Goal: Find specific page/section: Find specific page/section

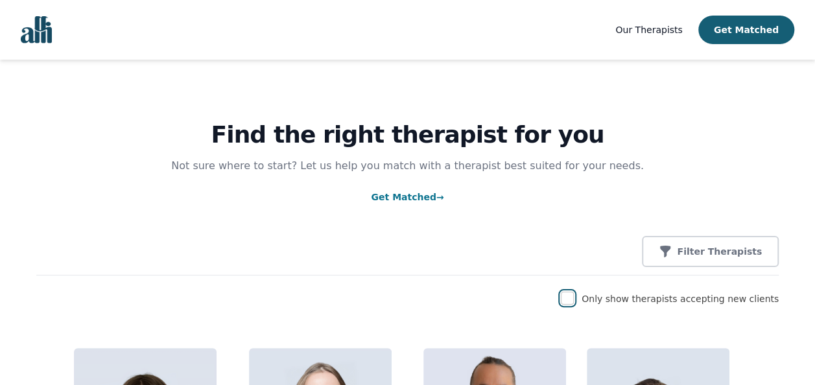
click at [574, 303] on input "checkbox" at bounding box center [567, 298] width 13 height 13
checkbox input "true"
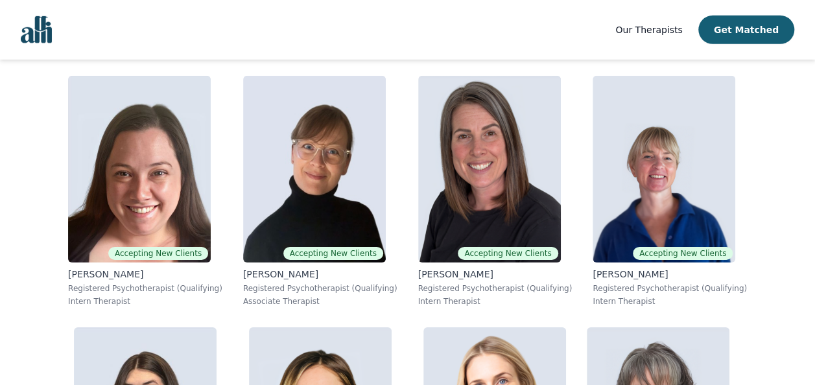
scroll to position [2043, 0]
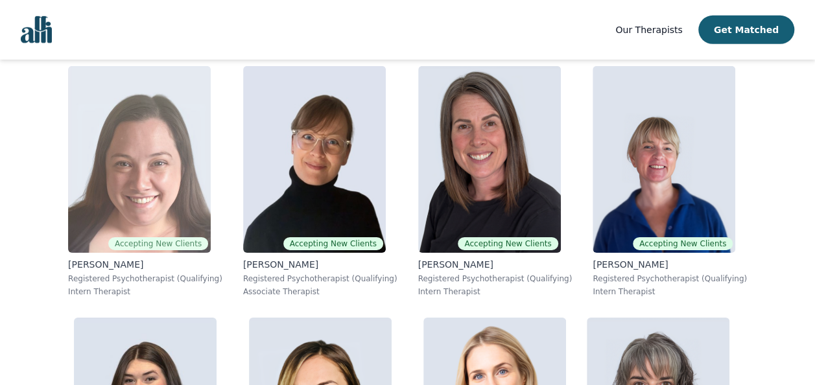
click at [185, 150] on img at bounding box center [139, 159] width 143 height 187
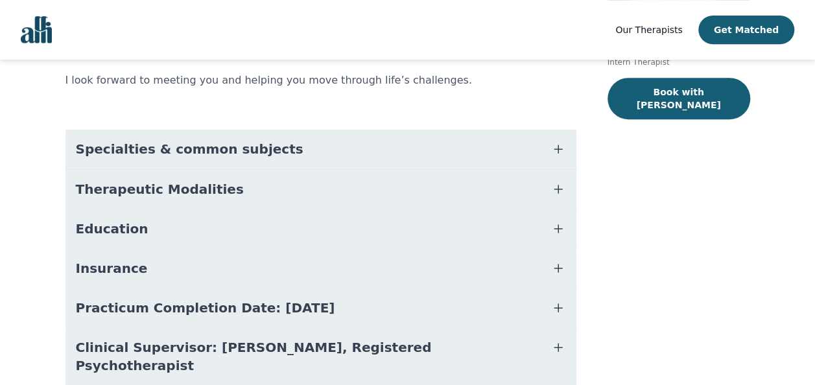
scroll to position [271, 0]
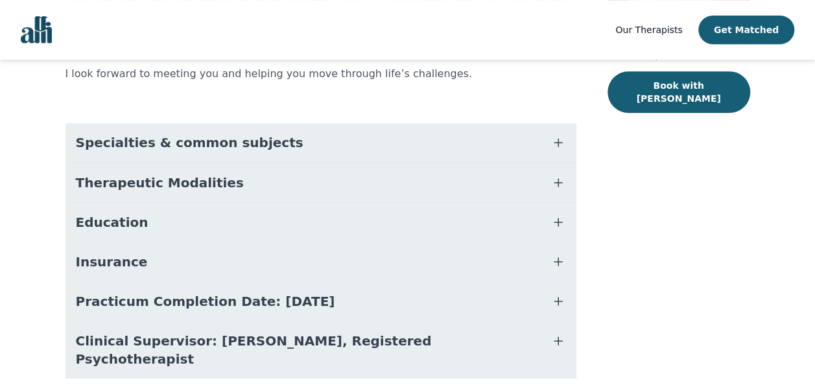
click at [551, 175] on icon "button" at bounding box center [558, 183] width 16 height 16
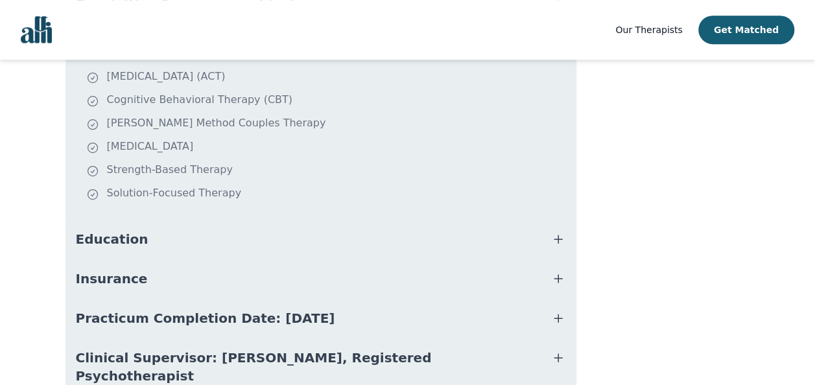
scroll to position [431, 0]
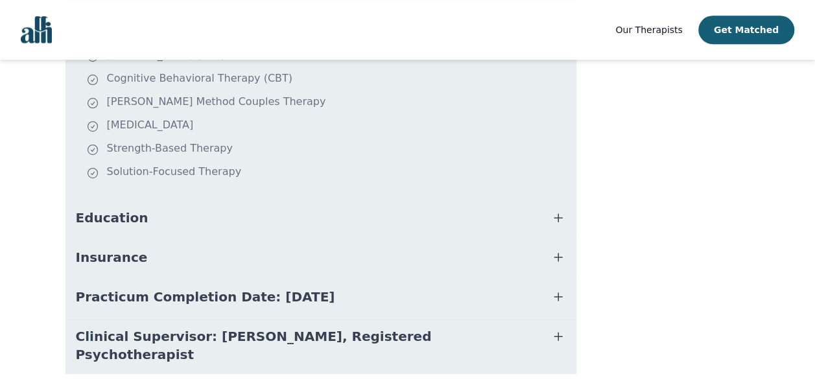
click at [554, 210] on icon "button" at bounding box center [558, 218] width 16 height 16
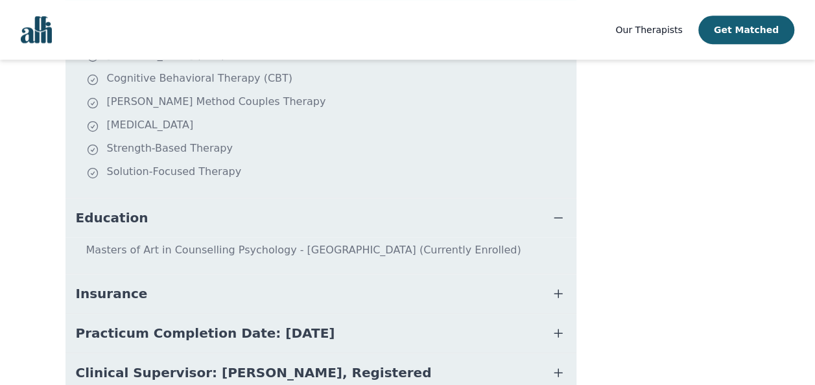
click at [557, 290] on icon "button" at bounding box center [558, 294] width 8 height 8
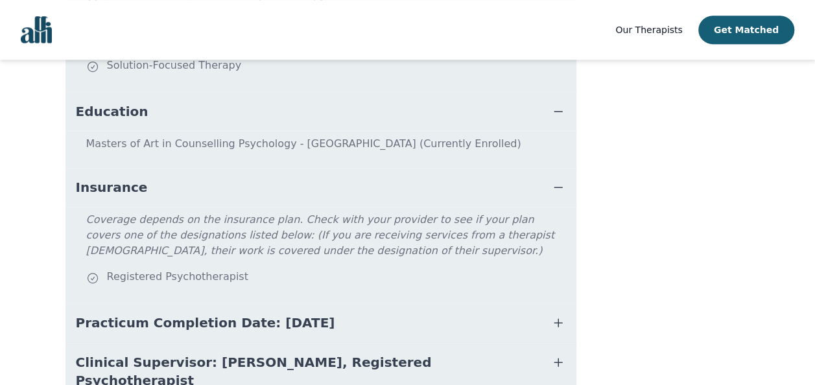
scroll to position [564, 0]
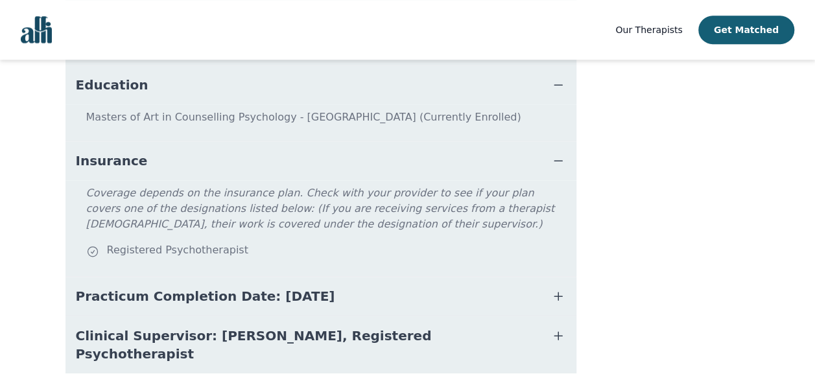
click at [559, 328] on icon "button" at bounding box center [558, 336] width 16 height 16
drag, startPoint x: 812, startPoint y: 318, endPoint x: 810, endPoint y: 338, distance: 20.8
click at [812, 338] on main "Accepting New Clients $45 - $105 All Canada About [PERSON_NAME] Let’s create sp…" at bounding box center [407, 7] width 815 height 1023
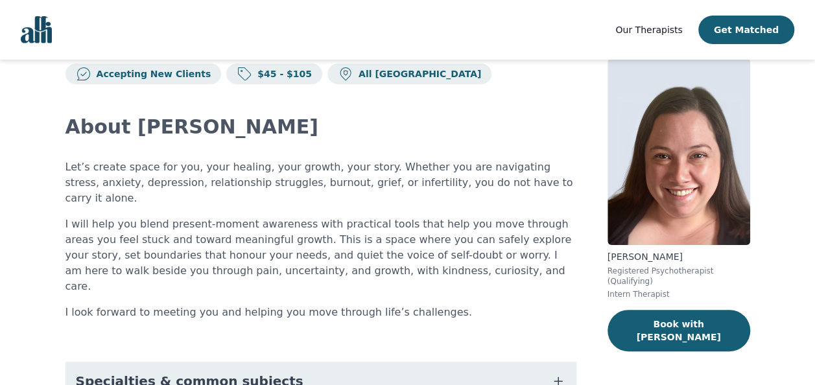
scroll to position [19, 0]
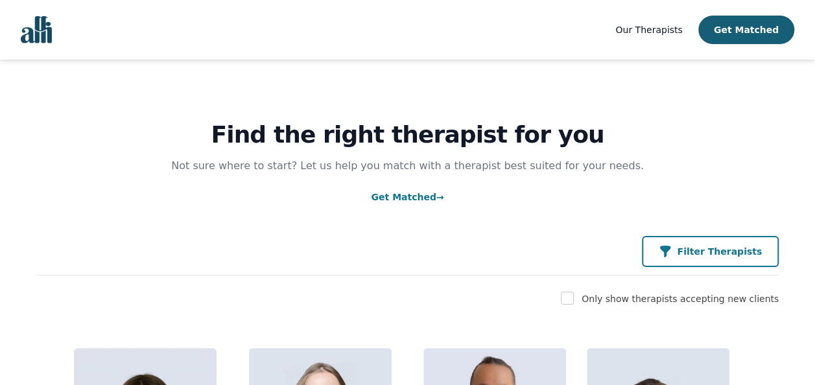
click at [672, 254] on icon "button" at bounding box center [665, 251] width 13 height 13
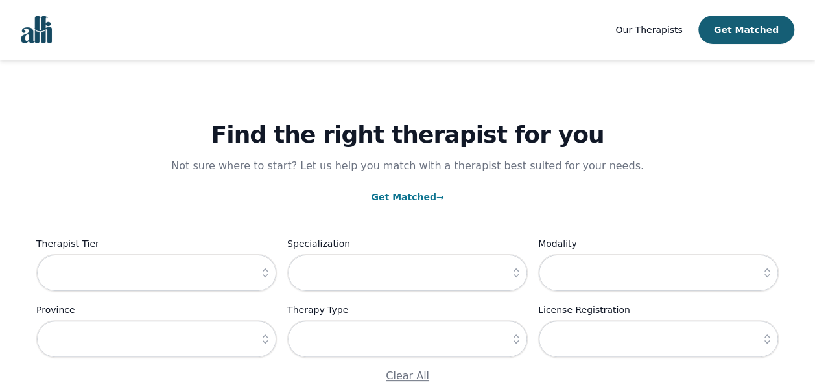
click at [261, 279] on icon "button" at bounding box center [265, 272] width 13 height 13
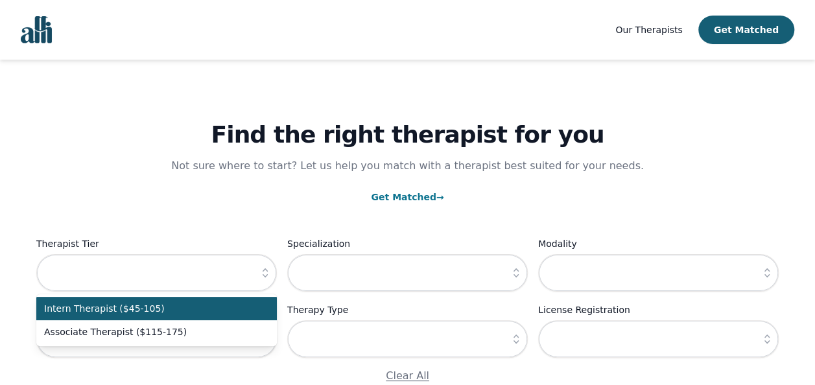
click at [220, 309] on span "Intern Therapist ($45-105)" at bounding box center [148, 308] width 209 height 13
type input "Intern Therapist ($45-105)"
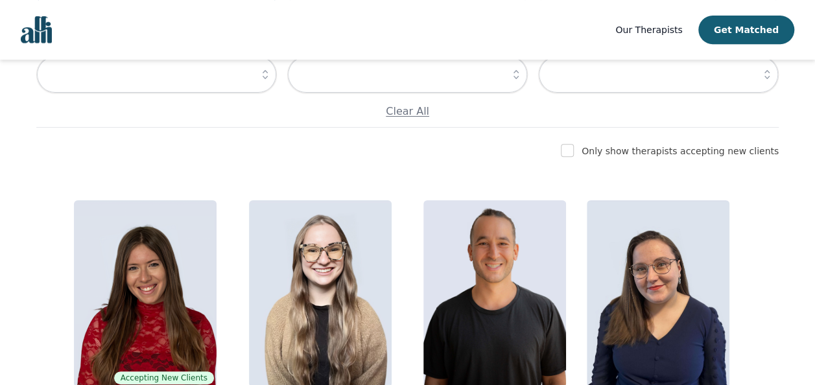
scroll to position [298, 0]
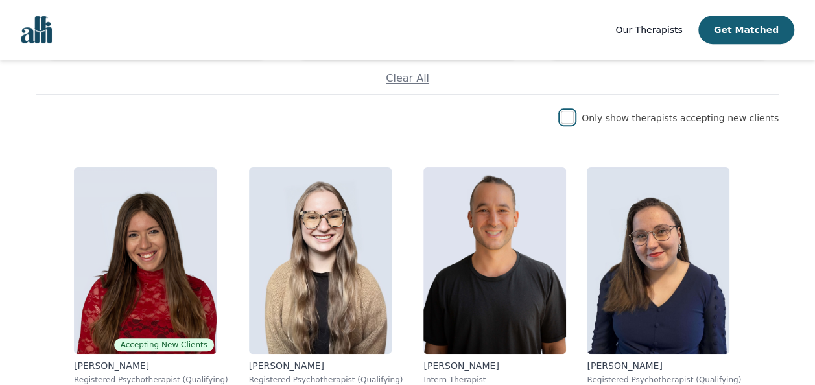
click at [574, 115] on input "checkbox" at bounding box center [567, 117] width 13 height 13
checkbox input "true"
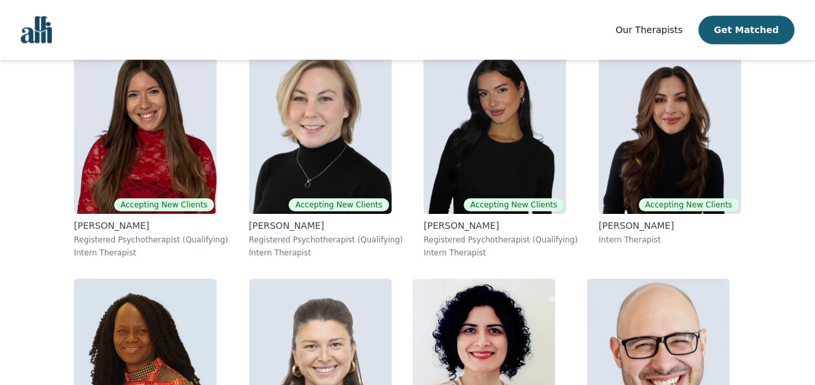
scroll to position [0, 0]
